Goal: Transaction & Acquisition: Purchase product/service

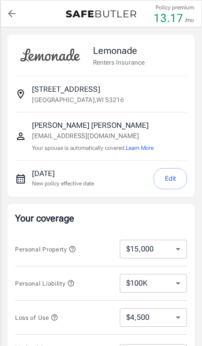
select select "15000"
click at [144, 150] on button "Learn More" at bounding box center [140, 148] width 28 height 8
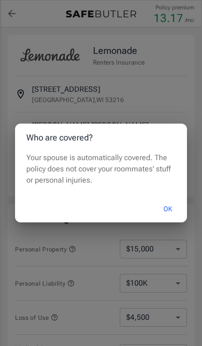
click at [175, 207] on button "OK" at bounding box center [167, 209] width 30 height 20
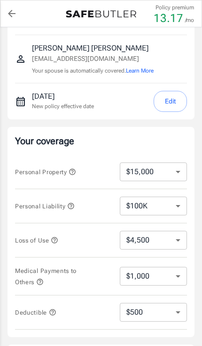
scroll to position [78, 0]
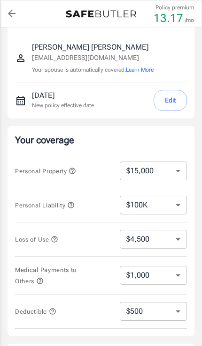
click at [42, 284] on icon "button" at bounding box center [39, 280] width 7 height 7
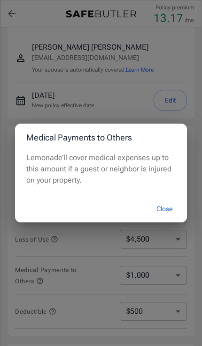
click at [170, 219] on button "Close" at bounding box center [163, 209] width 37 height 20
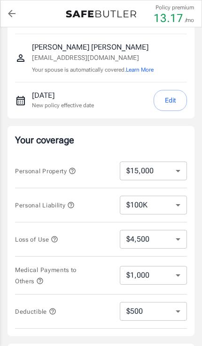
click at [58, 241] on icon "button" at bounding box center [55, 239] width 6 height 6
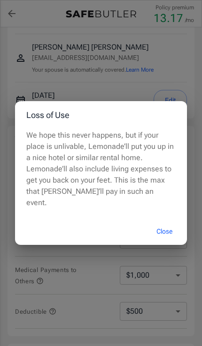
click at [168, 242] on button "Close" at bounding box center [163, 232] width 37 height 20
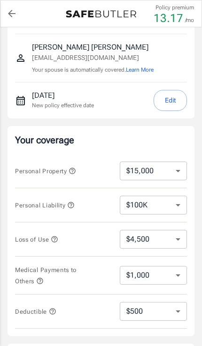
click at [74, 207] on icon "button" at bounding box center [70, 205] width 7 height 7
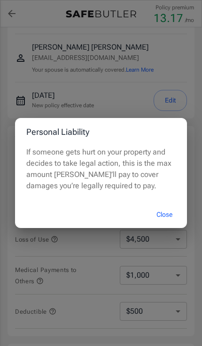
click at [168, 225] on button "Close" at bounding box center [163, 215] width 37 height 20
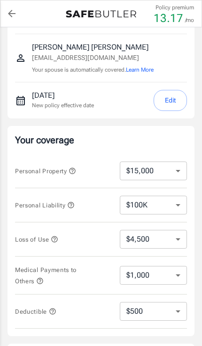
click at [76, 169] on icon "button" at bounding box center [71, 170] width 7 height 7
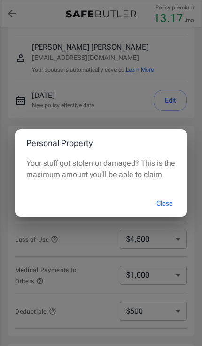
click at [171, 214] on button "Close" at bounding box center [163, 204] width 37 height 20
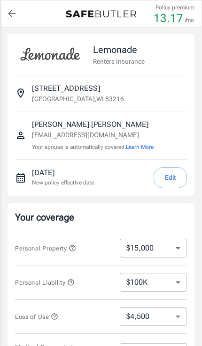
scroll to position [0, 0]
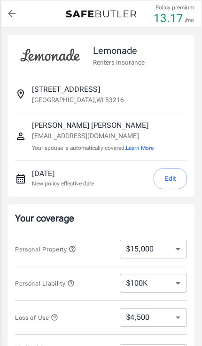
click at [148, 147] on button "Learn More" at bounding box center [140, 148] width 28 height 8
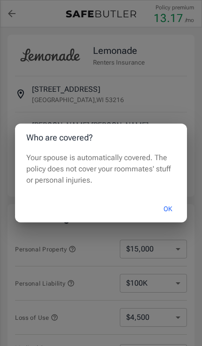
click at [175, 210] on button "OK" at bounding box center [167, 209] width 30 height 20
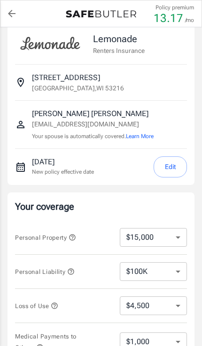
scroll to position [45, 0]
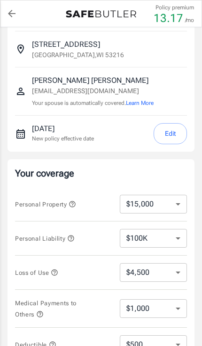
click at [58, 274] on icon "button" at bounding box center [55, 272] width 6 height 6
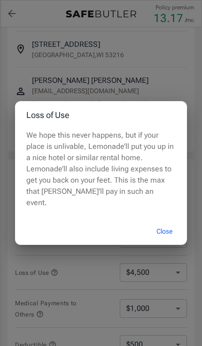
click at [174, 242] on button "Close" at bounding box center [163, 232] width 37 height 20
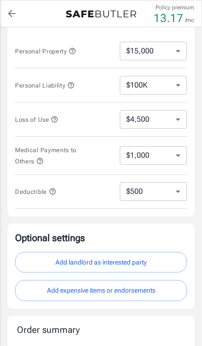
scroll to position [197, 0]
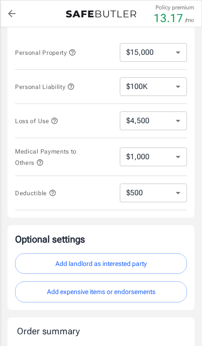
click at [180, 199] on select "$250 $500 $1,000 $2,500" at bounding box center [153, 193] width 67 height 19
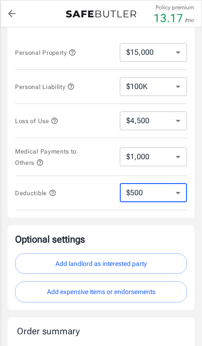
select select "250"
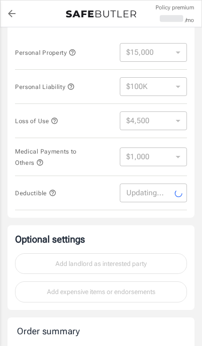
select select "250"
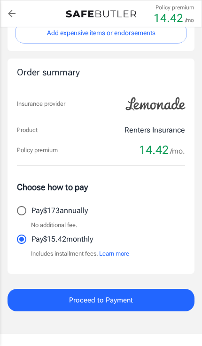
scroll to position [463, 0]
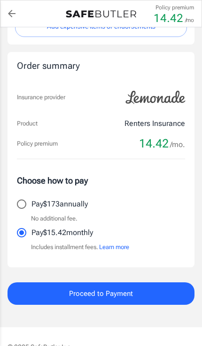
click at [118, 244] on button "Learn more" at bounding box center [114, 247] width 30 height 9
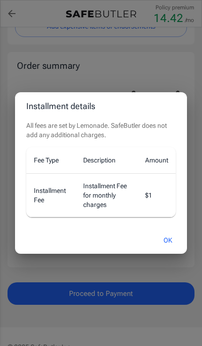
click at [112, 89] on div "Installment details All fees are set by Lemonade. SafeButler does not add any a…" at bounding box center [101, 173] width 202 height 346
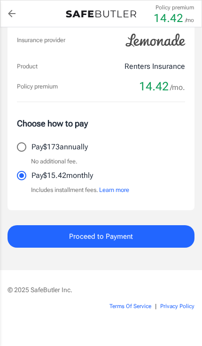
scroll to position [520, 0]
